Goal: Find specific fact: Find specific fact

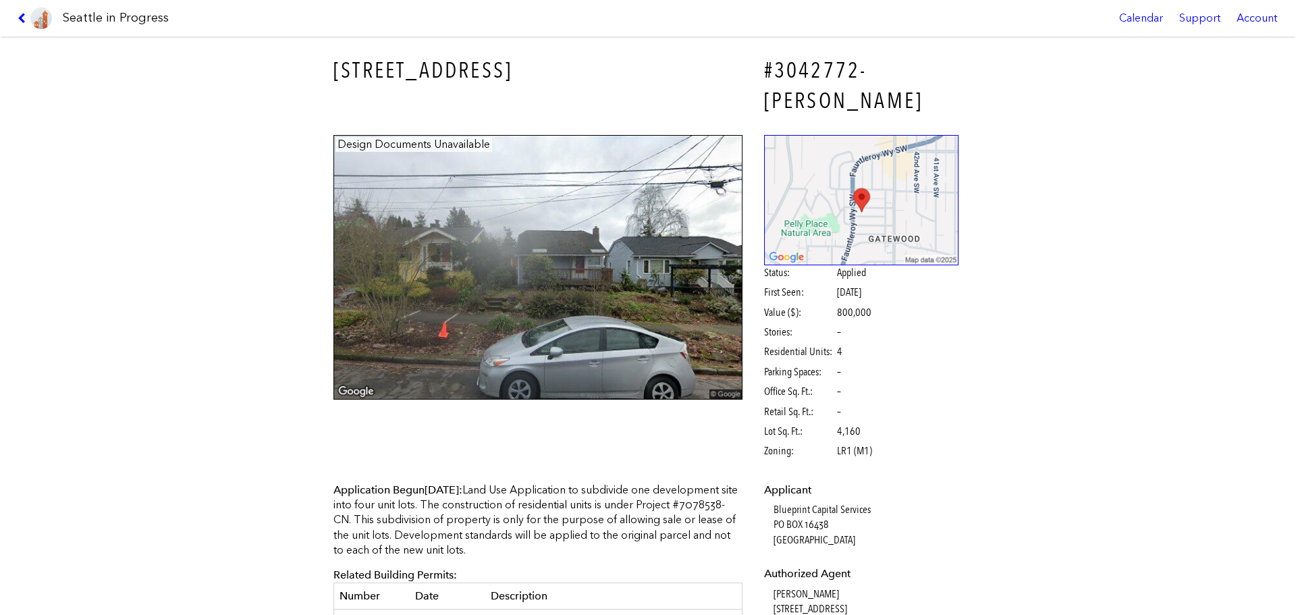
drag, startPoint x: 332, startPoint y: 72, endPoint x: 535, endPoint y: 72, distance: 203.1
click at [535, 72] on h3 "4351 SW WILLOW ST" at bounding box center [537, 70] width 409 height 30
copy h3 "4351 SW WILLOW ST"
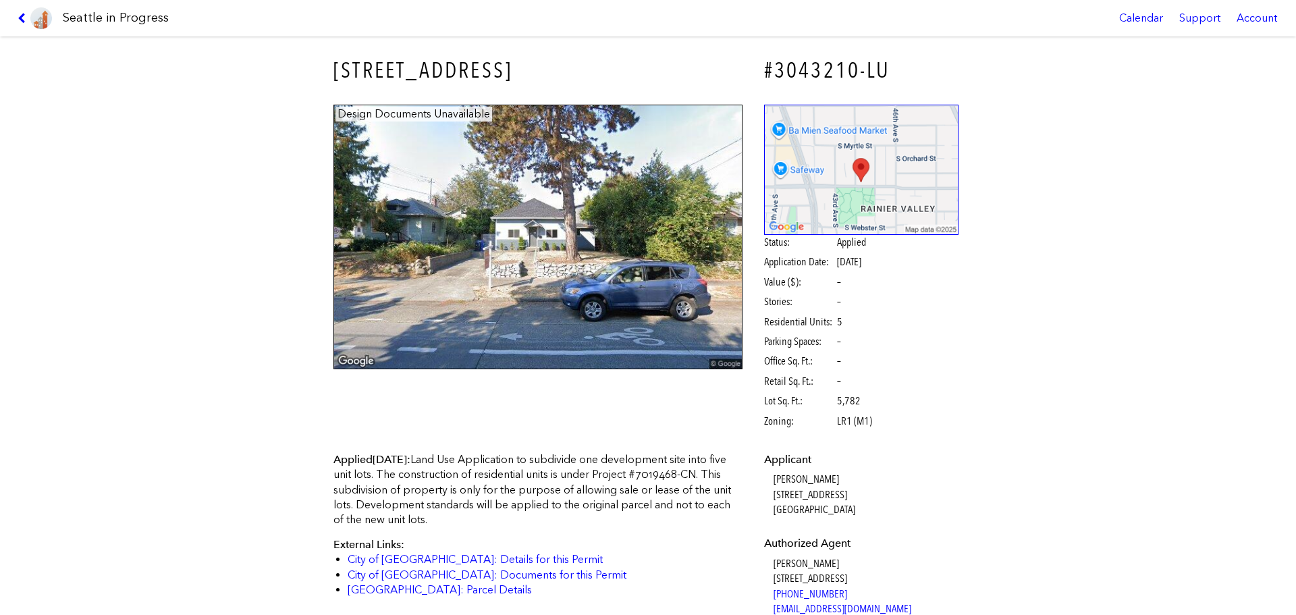
drag, startPoint x: 331, startPoint y: 63, endPoint x: 514, endPoint y: 70, distance: 183.0
click at [514, 70] on h3 "4406 S OTHELLO ST" at bounding box center [537, 70] width 409 height 30
copy h3 "4406 S OTHELLO ST"
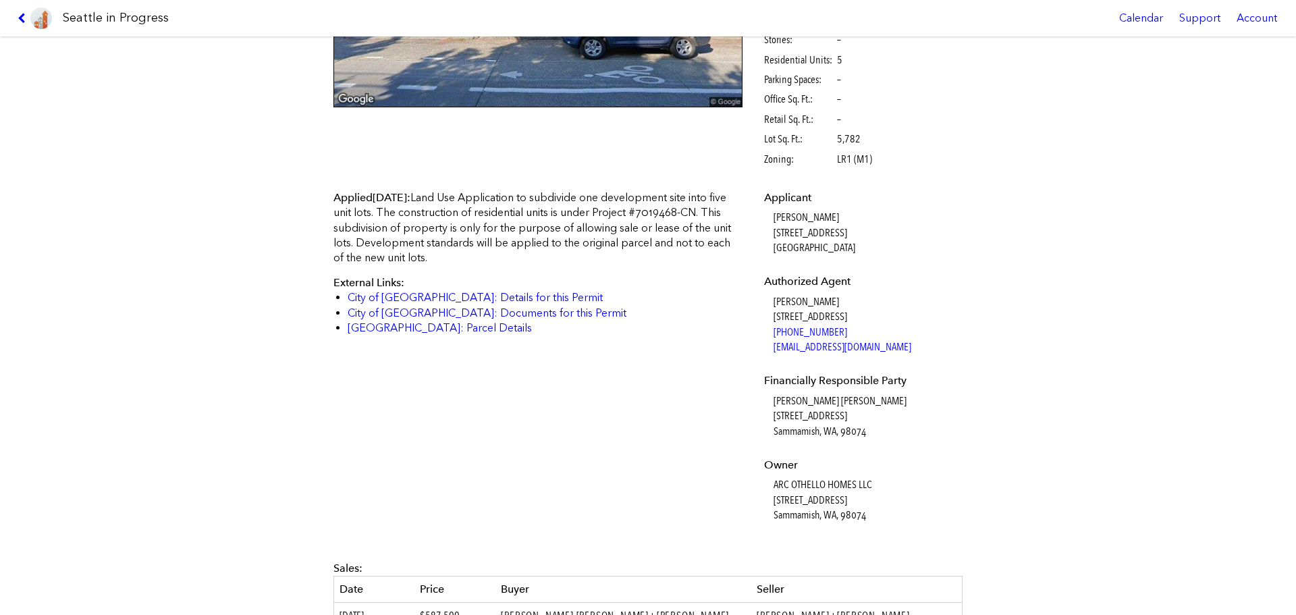
scroll to position [270, 0]
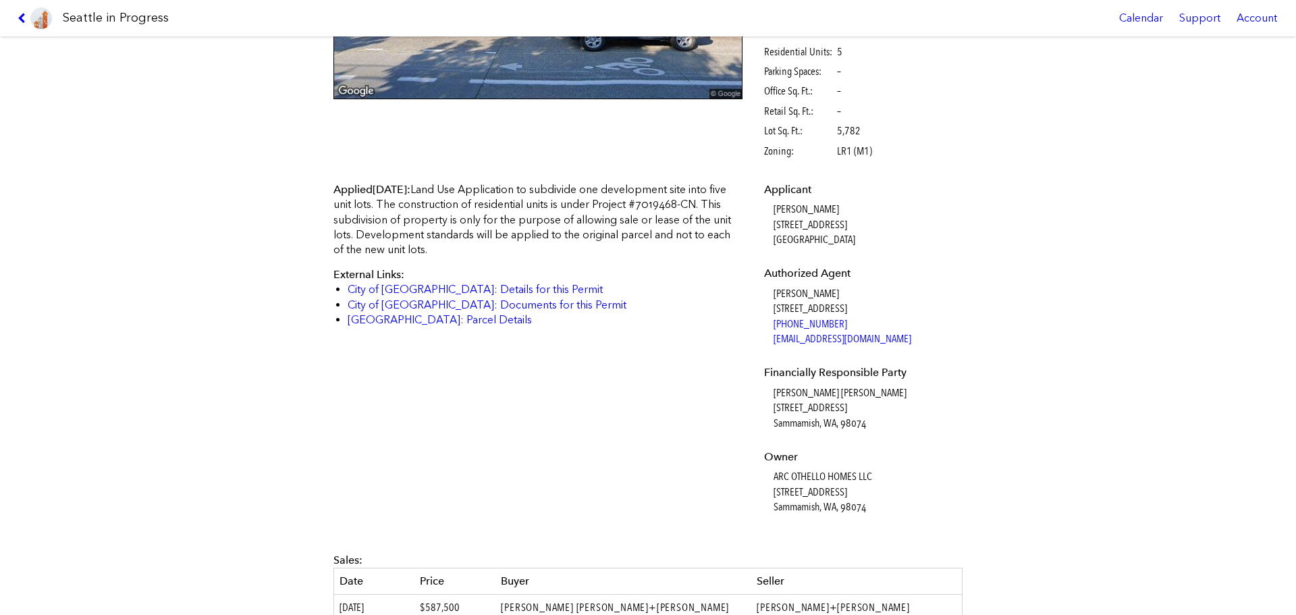
click at [829, 472] on dd "ARC OTHELLO HOMES LLC 247 243rd Ave SE Sammamish, WA, 98074" at bounding box center [866, 491] width 186 height 45
copy dd "ARC OTHELLO HOMES LLC"
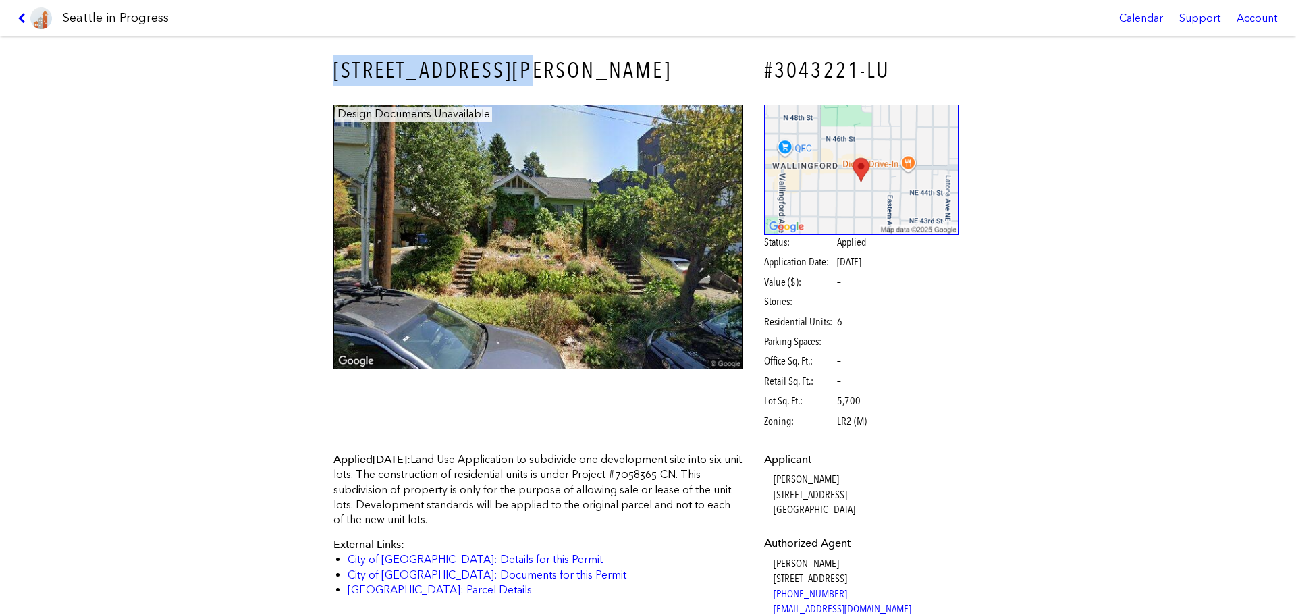
drag, startPoint x: 329, startPoint y: 61, endPoint x: 626, endPoint y: 69, distance: 297.7
click at [626, 69] on h3 "[STREET_ADDRESS][PERSON_NAME]" at bounding box center [537, 70] width 409 height 30
copy h3 "[STREET_ADDRESS][PERSON_NAME]"
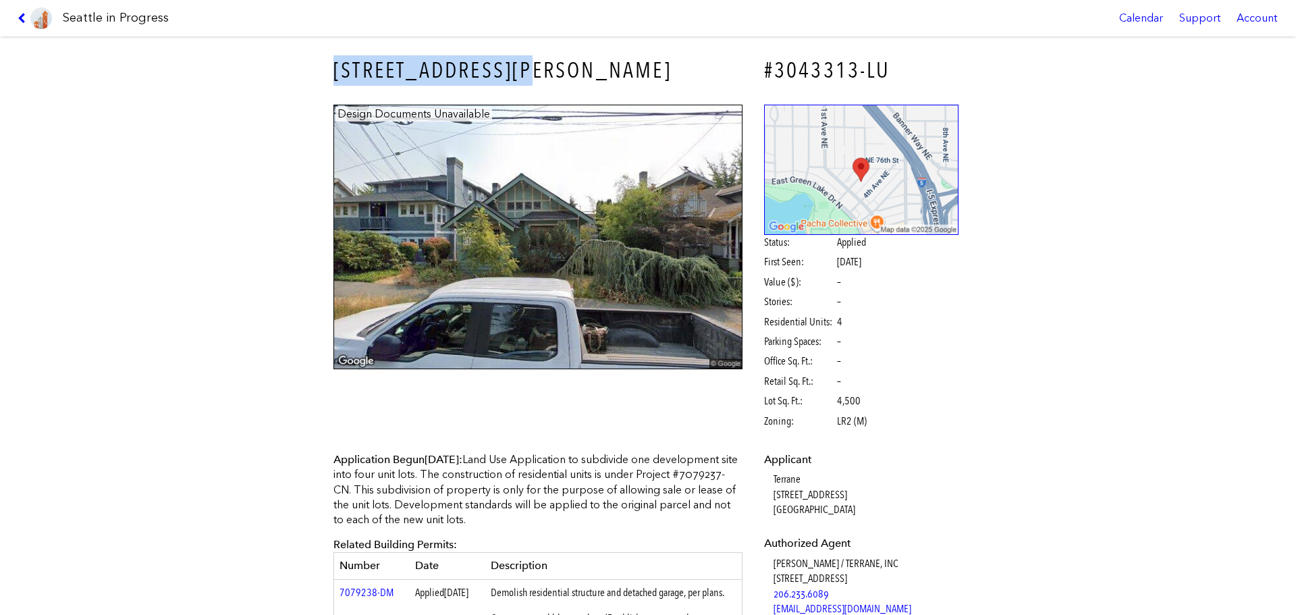
drag, startPoint x: 317, startPoint y: 86, endPoint x: 560, endPoint y: 78, distance: 243.8
click at [560, 78] on div "7420 LATONA AVE NE #3043313-LU Design Documents Unavailable Status: Applied Fir…" at bounding box center [648, 325] width 1296 height 578
copy h3 "7420 LATONA AVE NE"
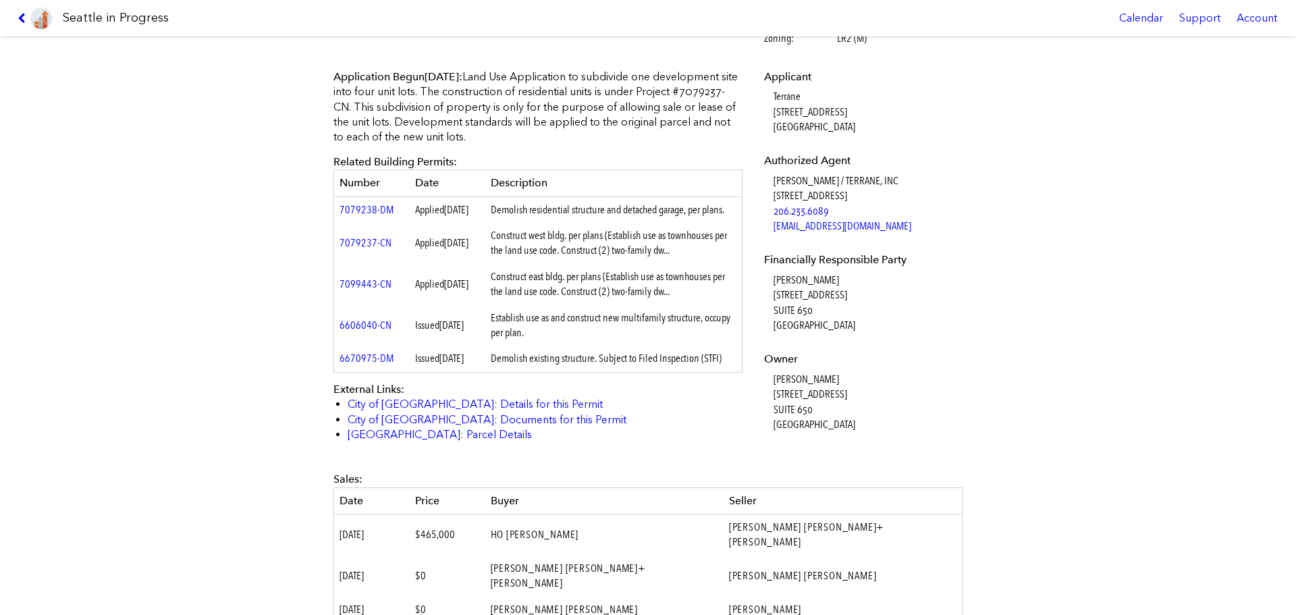
scroll to position [360, 0]
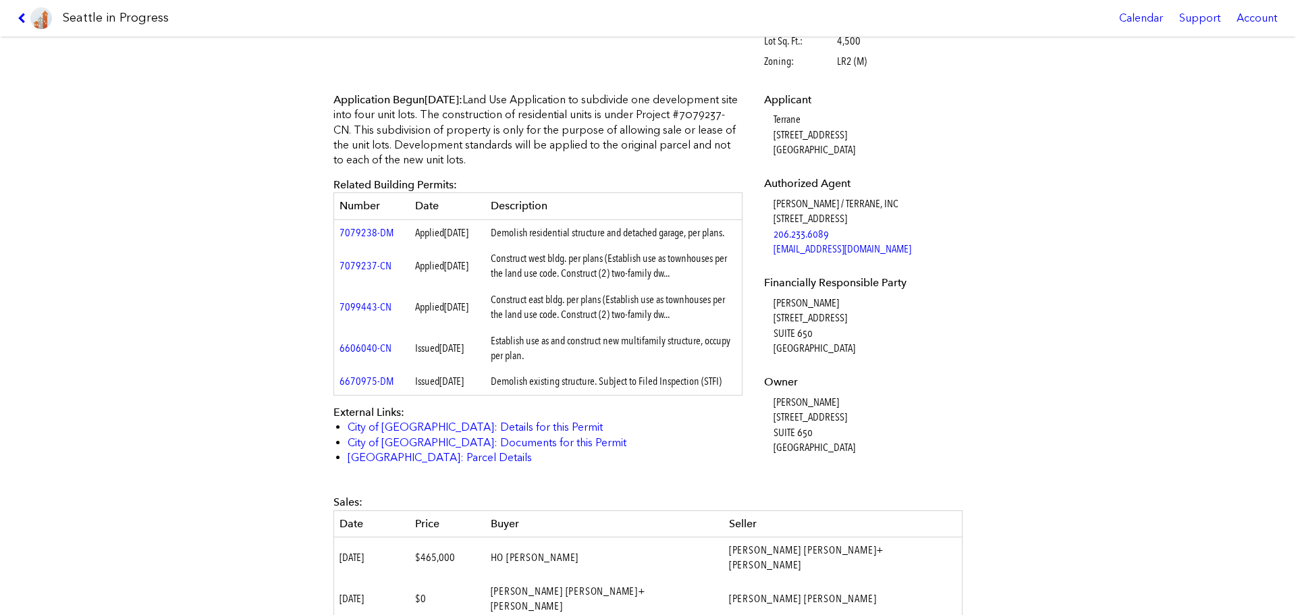
drag, startPoint x: 763, startPoint y: 313, endPoint x: 840, endPoint y: 349, distance: 85.5
click at [840, 349] on dl "Applicant Terrane 11235 SE 6th Street Ste 130 Bellevue, WA, 98004 Authorized Ag…" at bounding box center [861, 273] width 195 height 362
copy dd "411 1ST AVE S SUITE 650 SEATTLE, WA, 98104"
